Goal: Task Accomplishment & Management: Manage account settings

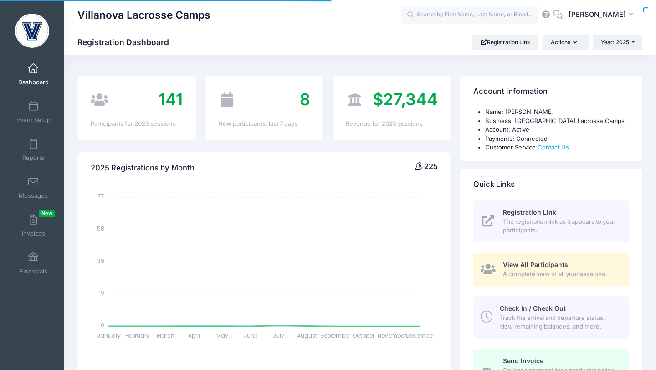
select select
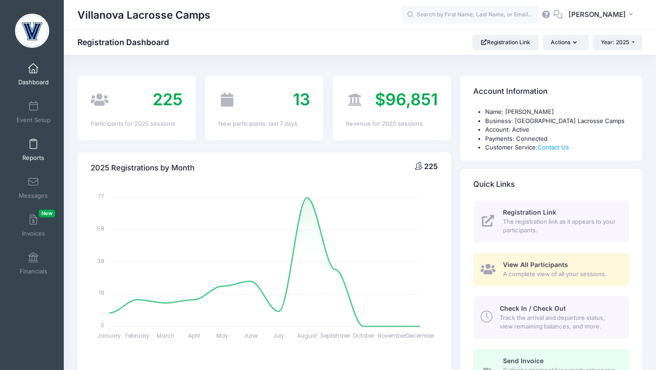
click at [33, 139] on link "Reports" at bounding box center [33, 150] width 43 height 32
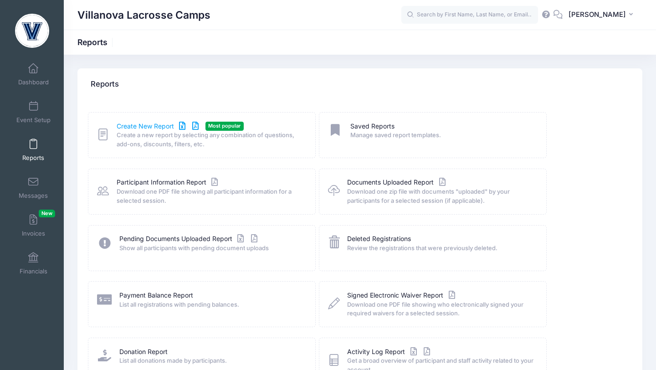
click at [132, 129] on link "Create New Report" at bounding box center [159, 127] width 85 height 10
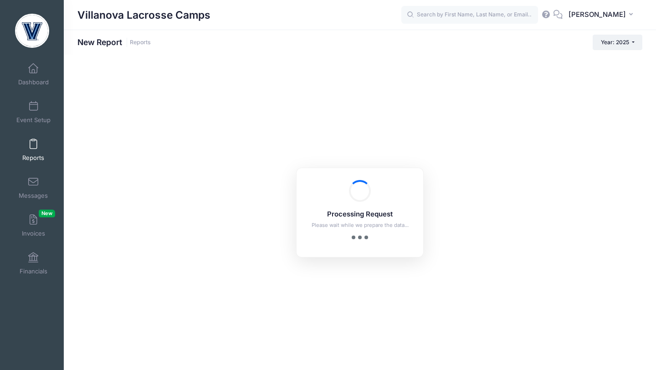
checkbox input "true"
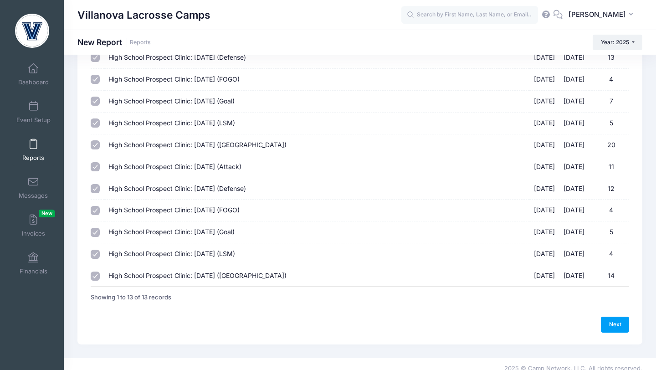
scroll to position [118, 0]
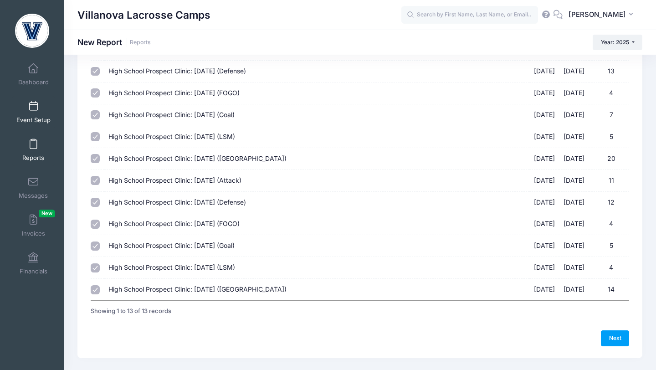
click at [35, 113] on link "Event Setup" at bounding box center [33, 112] width 43 height 32
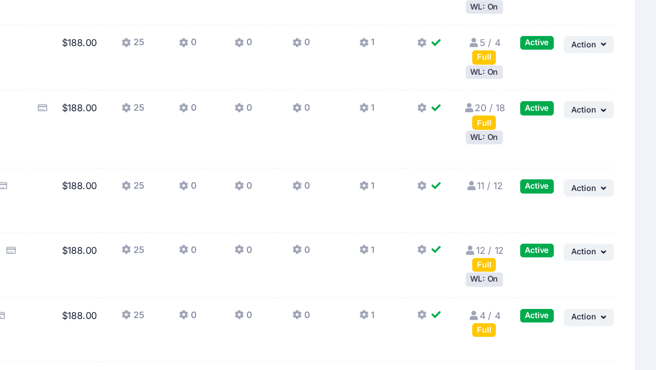
scroll to position [178, 0]
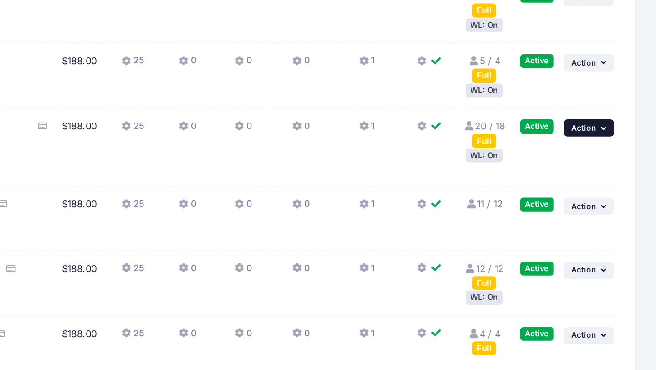
click at [607, 204] on span "Action" at bounding box center [610, 202] width 16 height 6
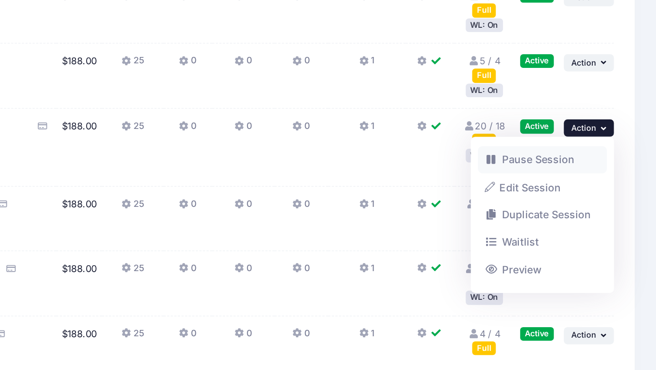
click at [594, 221] on link "Pause Session" at bounding box center [584, 221] width 83 height 17
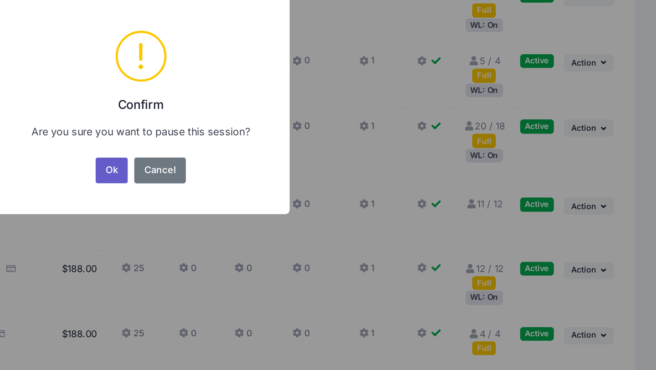
click at [315, 232] on button "Ok" at bounding box center [310, 229] width 21 height 16
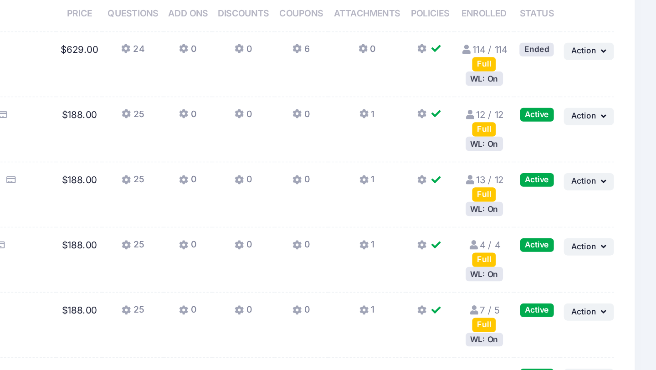
scroll to position [3, 0]
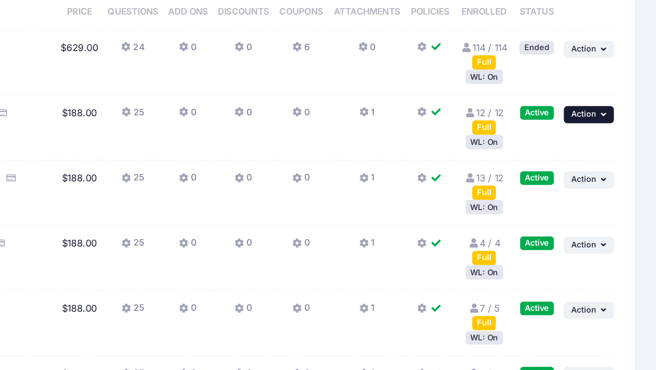
click at [608, 171] on span "Action" at bounding box center [610, 169] width 16 height 6
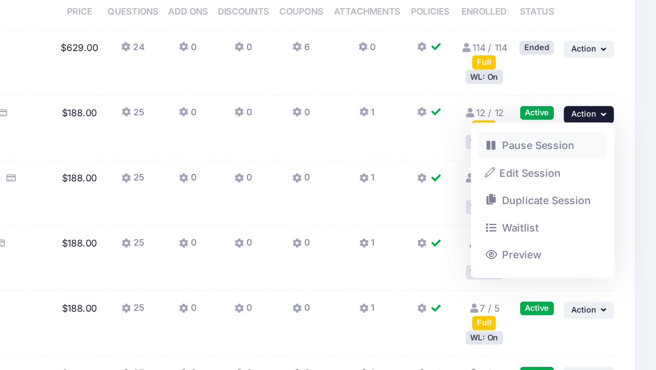
click at [586, 190] on link "Pause Session" at bounding box center [584, 189] width 83 height 17
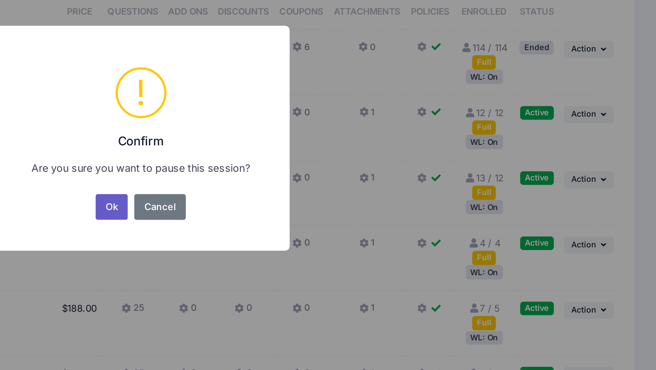
click at [313, 232] on button "Ok" at bounding box center [310, 229] width 21 height 16
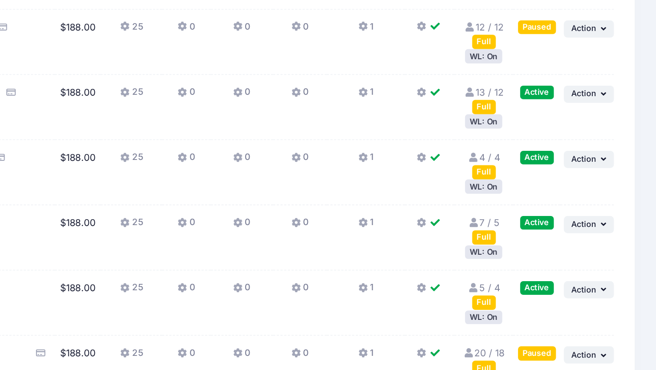
scroll to position [45, 0]
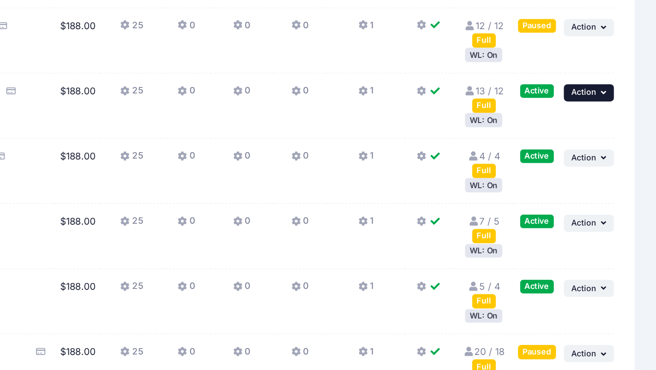
click at [614, 170] on span "Action" at bounding box center [610, 168] width 16 height 6
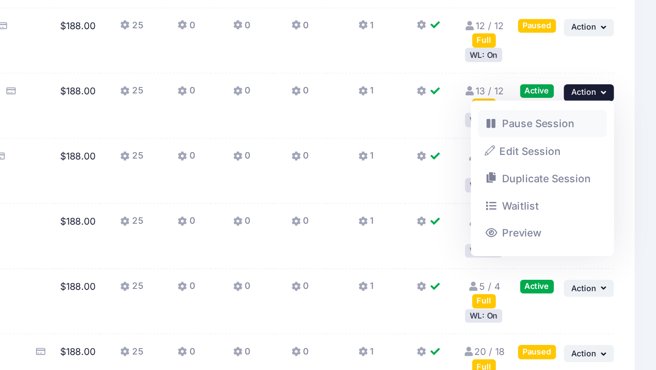
click at [586, 187] on link "Pause Session" at bounding box center [584, 188] width 83 height 17
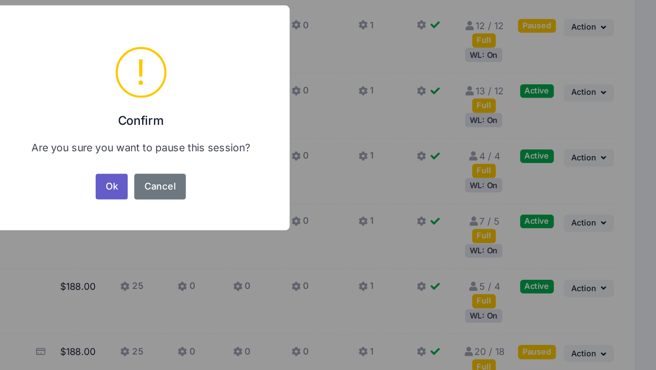
click at [309, 224] on button "Ok" at bounding box center [310, 229] width 21 height 16
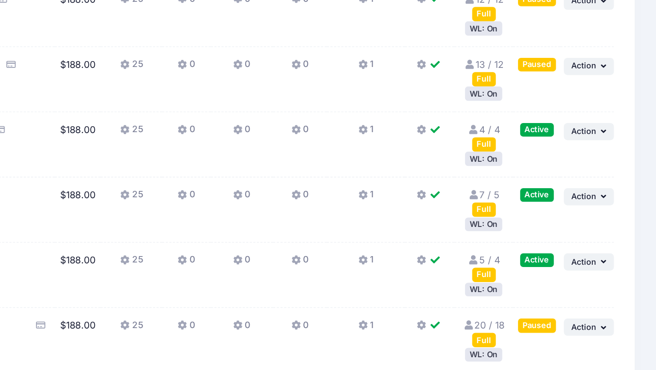
scroll to position [40, 0]
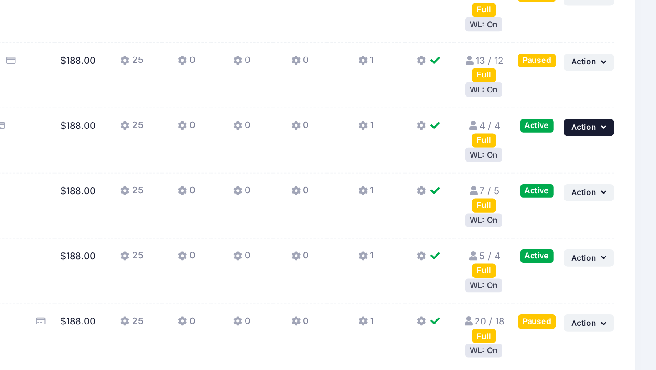
click at [612, 218] on span "Action" at bounding box center [610, 215] width 16 height 6
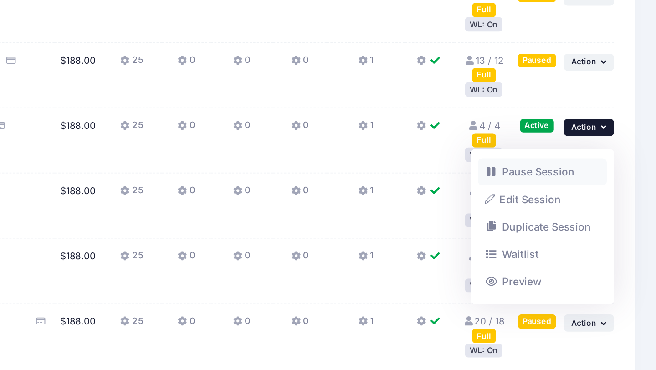
click at [588, 242] on link "Pause Session" at bounding box center [584, 243] width 83 height 17
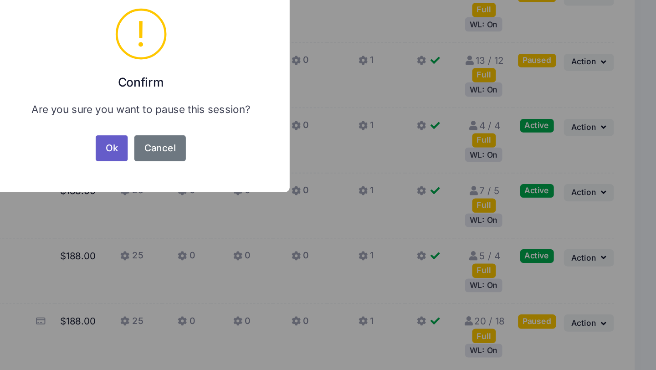
click at [311, 226] on button "Ok" at bounding box center [310, 229] width 21 height 16
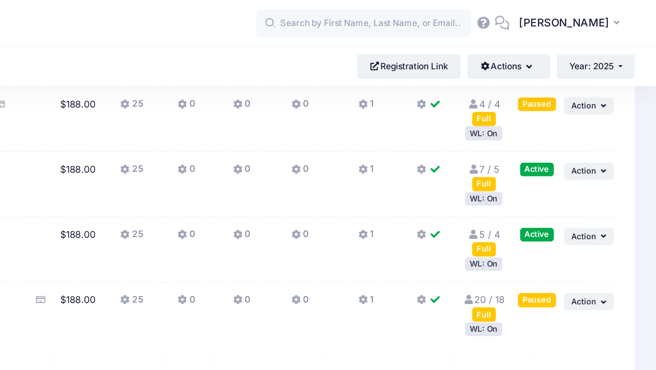
scroll to position [186, 0]
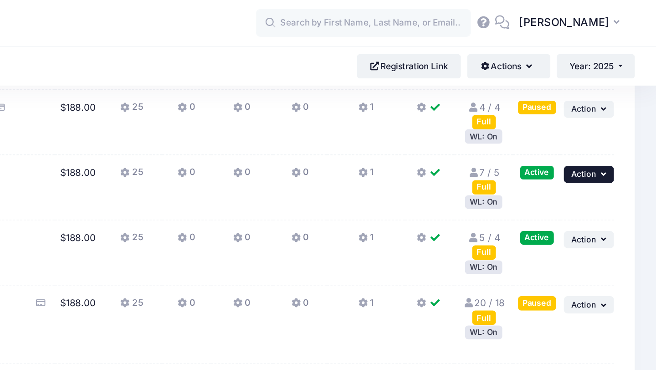
click at [606, 114] on span "Action" at bounding box center [610, 111] width 16 height 6
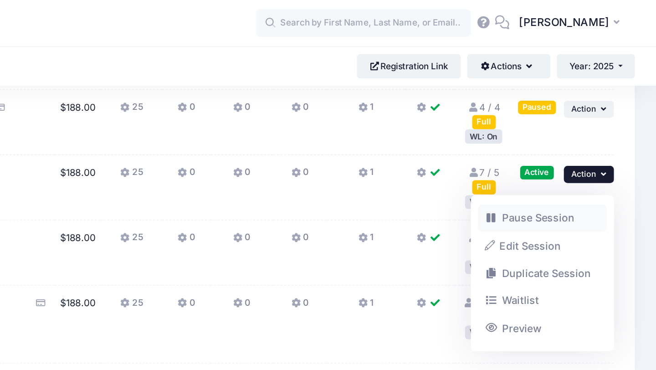
click at [591, 138] on link "Pause Session" at bounding box center [584, 138] width 83 height 17
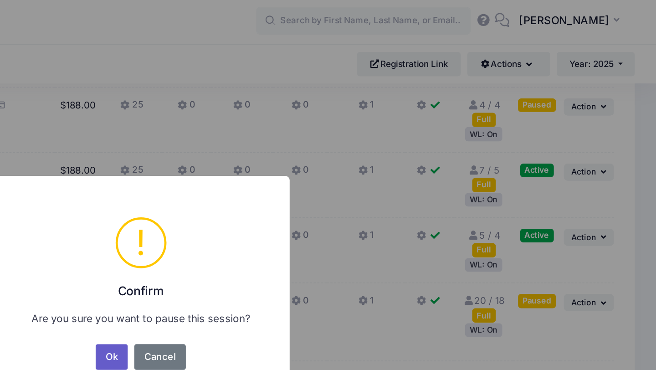
click at [310, 227] on button "Ok" at bounding box center [310, 229] width 21 height 16
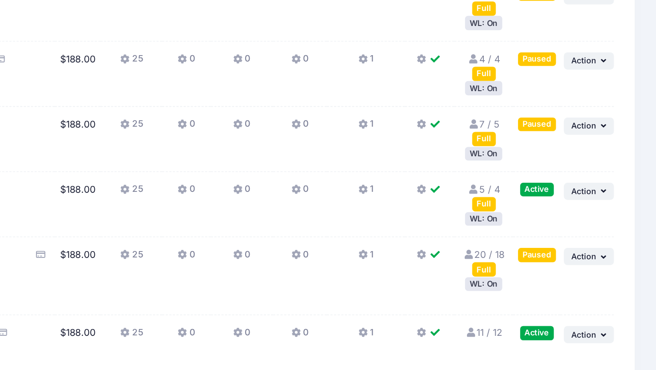
scroll to position [84, 0]
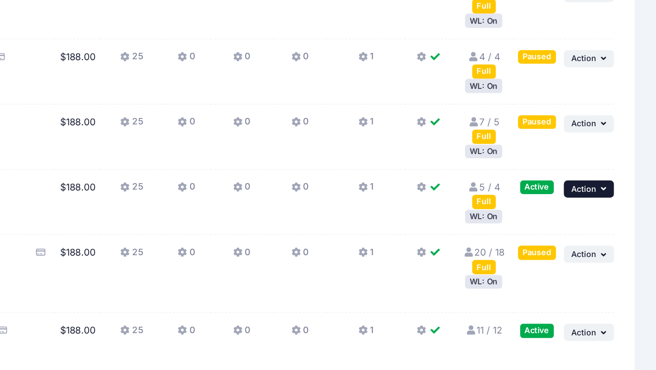
click at [609, 260] on button "... Action" at bounding box center [614, 254] width 32 height 11
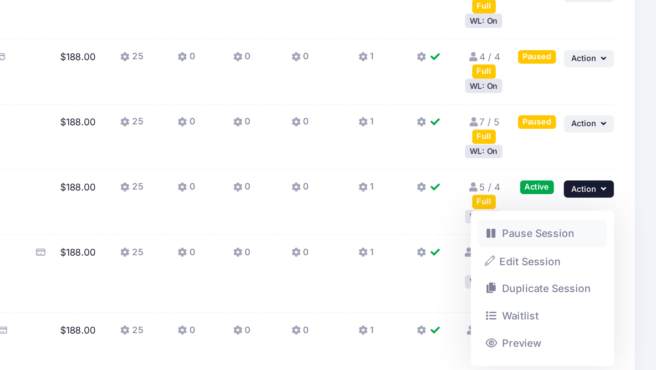
click at [585, 282] on link "Pause Session" at bounding box center [584, 282] width 83 height 17
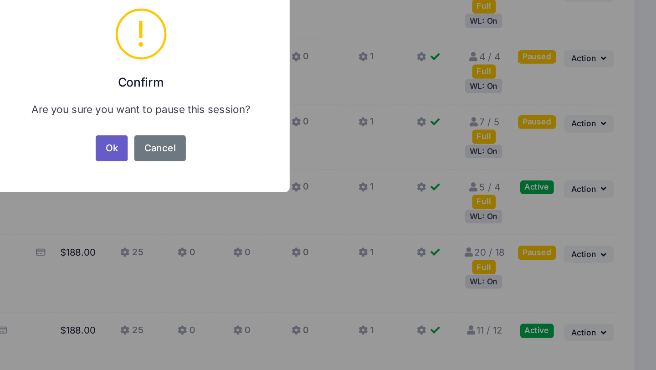
click at [314, 227] on button "Ok" at bounding box center [310, 229] width 21 height 16
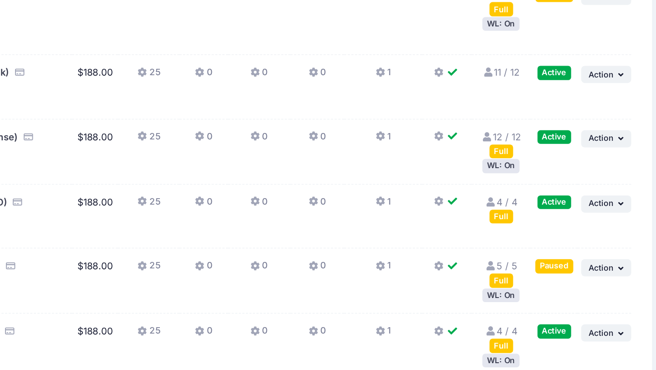
scroll to position [251, 0]
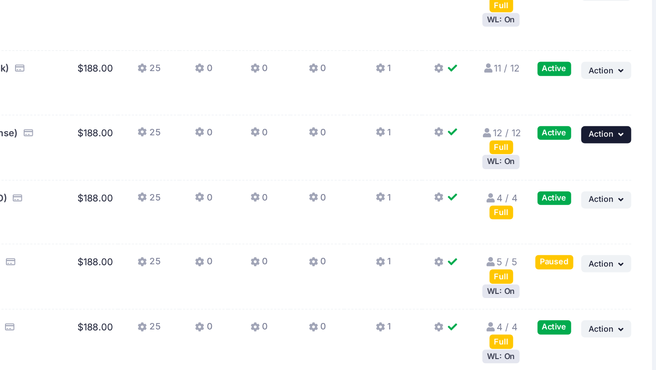
click at [610, 223] on span "Action" at bounding box center [610, 220] width 16 height 6
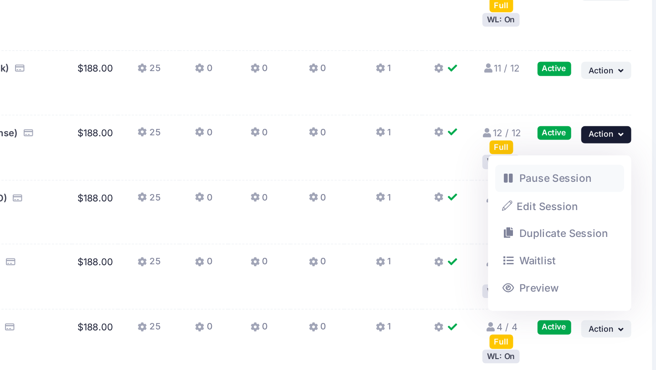
click at [585, 248] on link "Pause Session" at bounding box center [584, 247] width 83 height 17
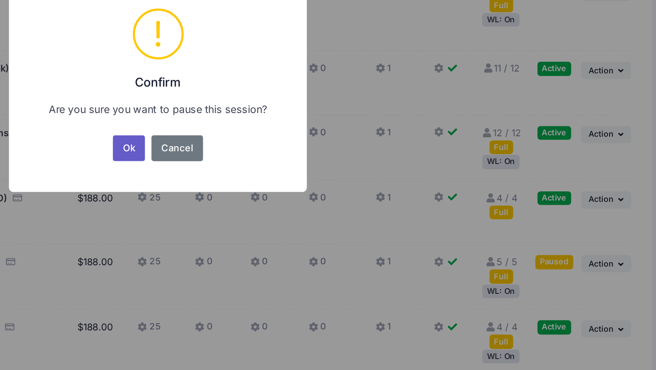
click at [309, 233] on button "Ok" at bounding box center [310, 229] width 21 height 16
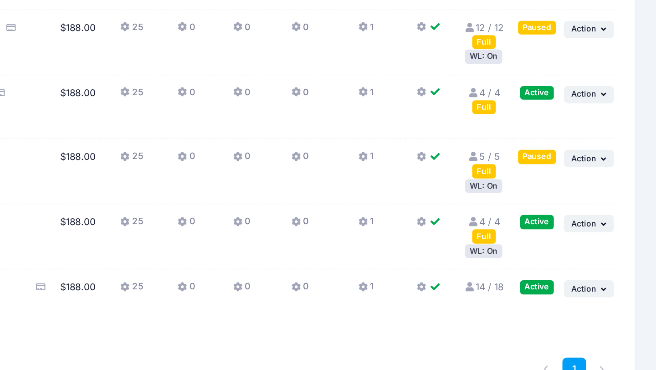
scroll to position [320, 0]
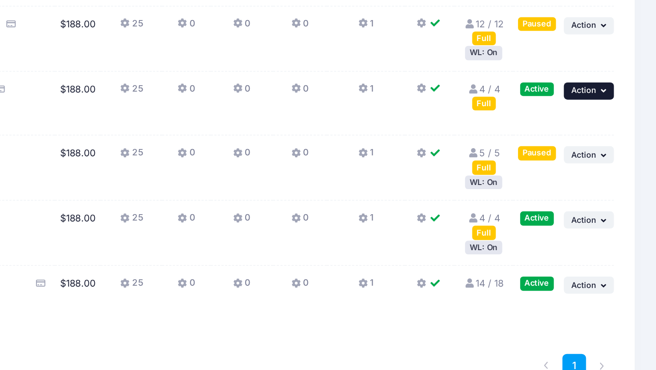
click at [610, 195] on span "Action" at bounding box center [610, 192] width 16 height 6
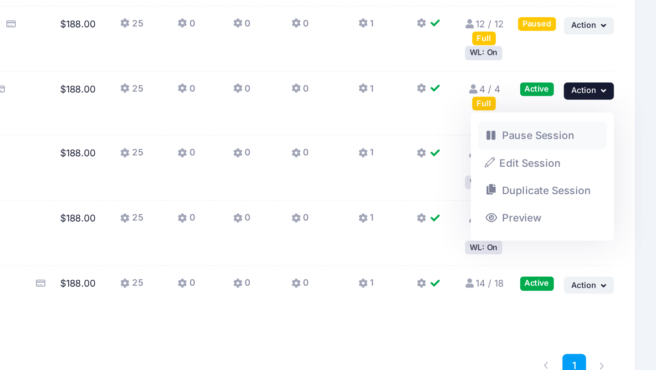
click at [580, 220] on link "Pause Session" at bounding box center [584, 220] width 83 height 17
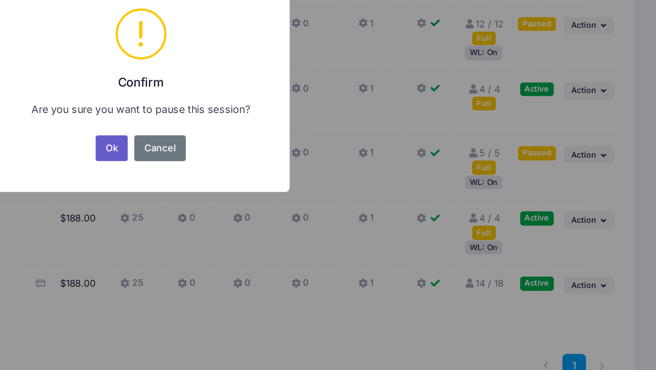
click at [313, 230] on button "Ok" at bounding box center [310, 229] width 21 height 16
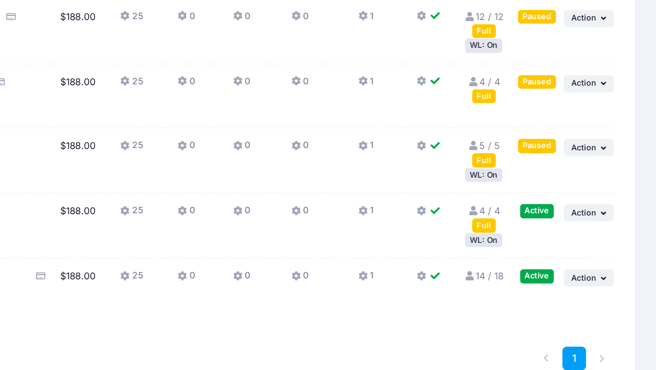
scroll to position [329, 0]
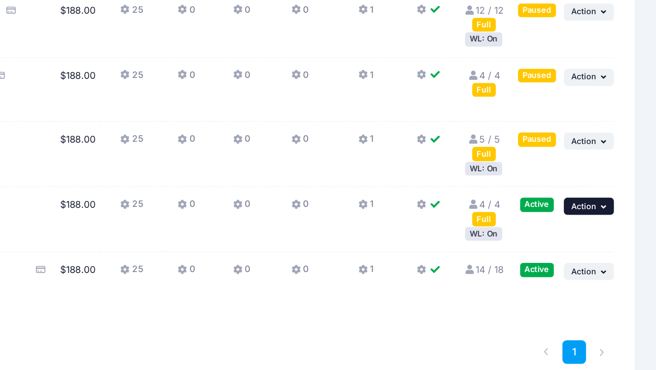
click at [606, 269] on span "Action" at bounding box center [610, 266] width 16 height 6
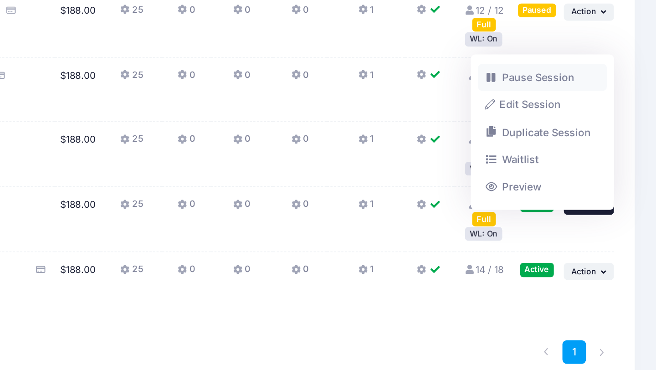
click at [577, 186] on link "Pause Session" at bounding box center [584, 183] width 83 height 17
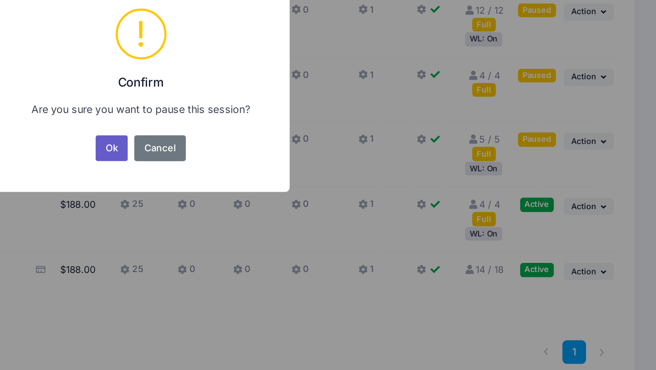
click at [315, 233] on button "Ok" at bounding box center [310, 229] width 21 height 16
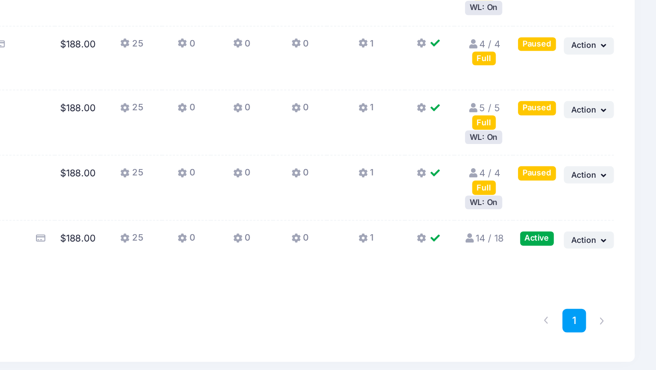
scroll to position [386, 0]
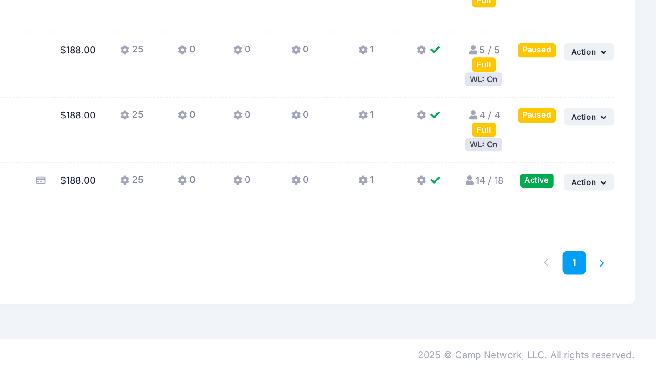
click at [620, 301] on li at bounding box center [622, 301] width 15 height 15
click at [583, 300] on li at bounding box center [586, 301] width 15 height 15
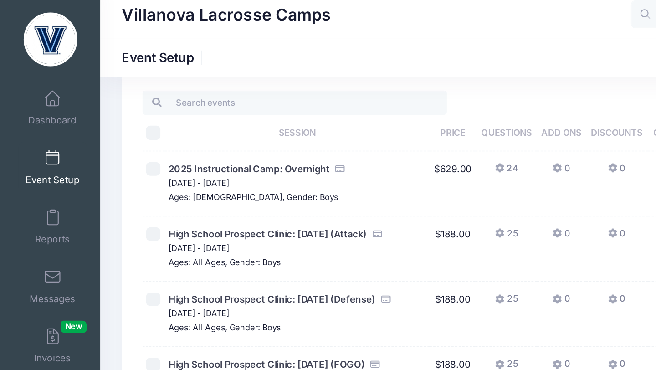
scroll to position [0, 0]
